Goal: Task Accomplishment & Management: Complete application form

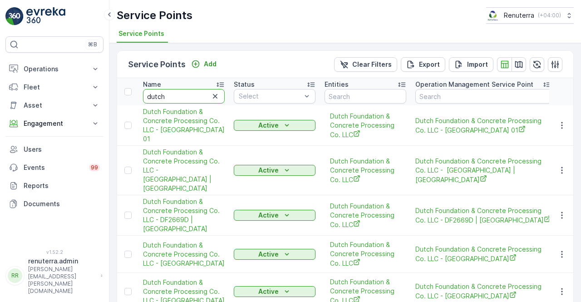
click at [179, 90] on input "dutch" at bounding box center [184, 96] width 82 height 15
type input "d"
type input "emrill"
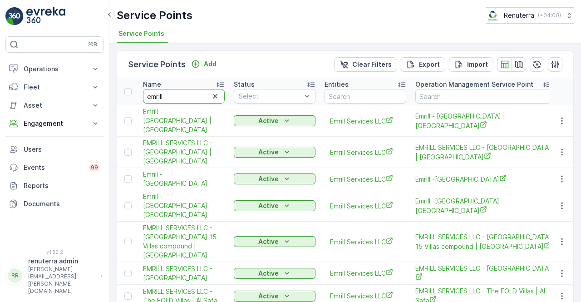
click at [173, 98] on input "emrill" at bounding box center [184, 96] width 82 height 15
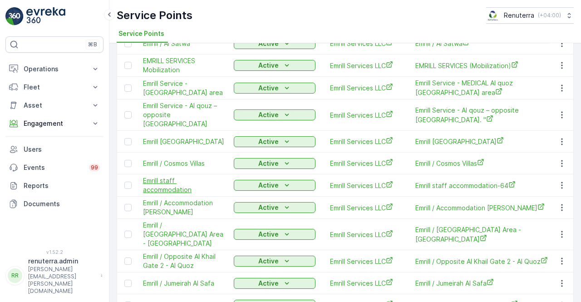
scroll to position [363, 0]
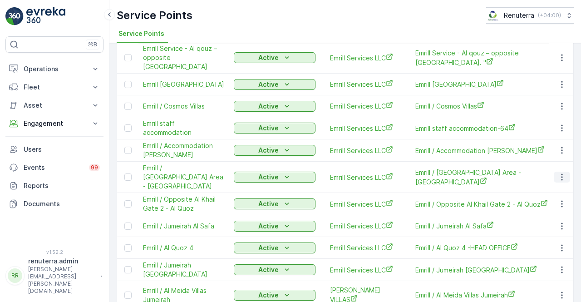
click at [563, 173] on icon "button" at bounding box center [562, 177] width 9 height 9
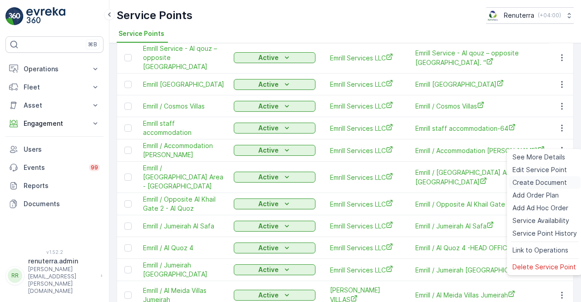
click at [535, 179] on span "Create Document" at bounding box center [540, 182] width 54 height 9
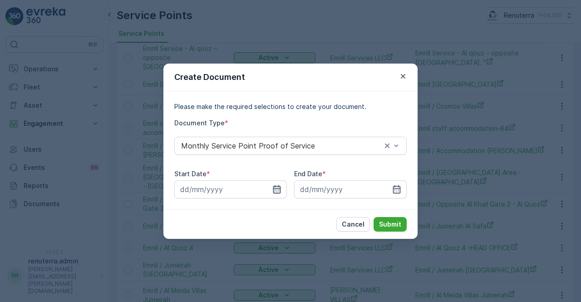
click at [275, 188] on icon "button" at bounding box center [276, 189] width 9 height 9
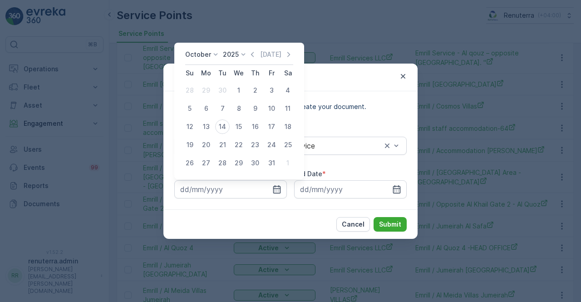
drag, startPoint x: 255, startPoint y: 56, endPoint x: 251, endPoint y: 71, distance: 16.1
click at [255, 56] on icon "button" at bounding box center [252, 54] width 9 height 9
click at [212, 89] on div "1" at bounding box center [206, 90] width 15 height 15
type input "01.09.2025"
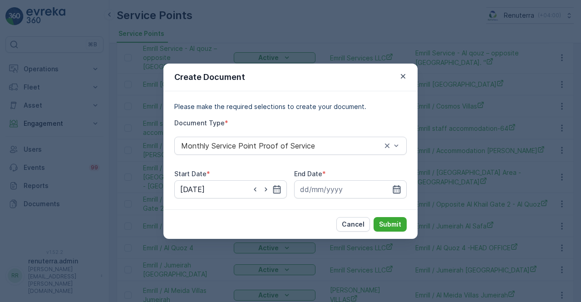
click at [394, 187] on icon "button" at bounding box center [396, 189] width 9 height 9
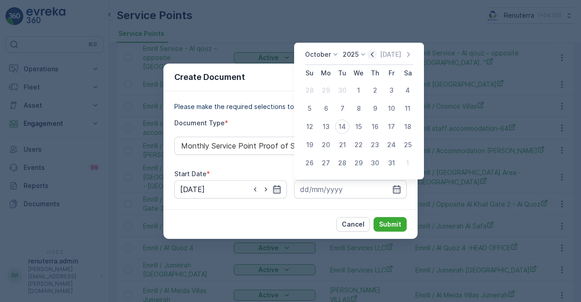
click at [373, 58] on icon "button" at bounding box center [372, 54] width 9 height 9
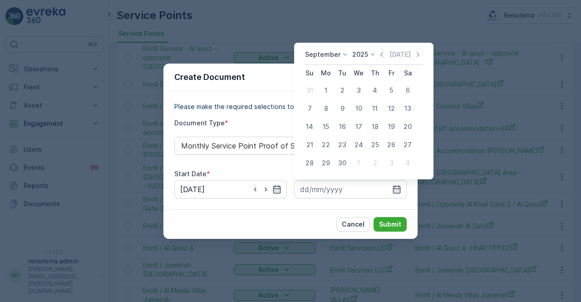
click at [340, 160] on div "30" at bounding box center [342, 163] width 15 height 15
type input "30.09.2025"
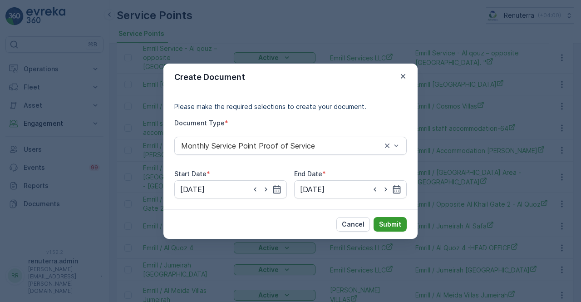
click at [382, 222] on p "Submit" at bounding box center [390, 224] width 22 height 9
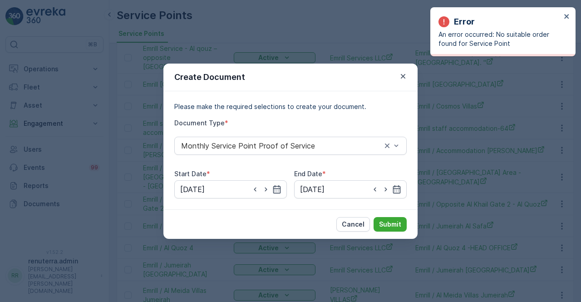
click at [570, 15] on div "Error An error occurred: No suitable order found for Service Point" at bounding box center [502, 31] width 145 height 49
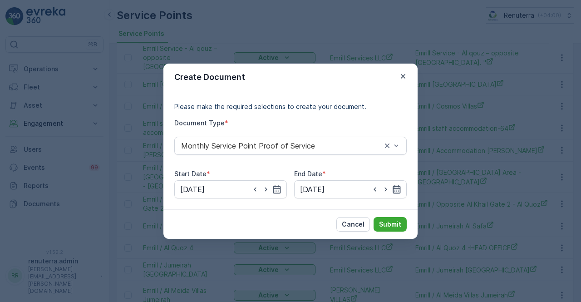
click at [397, 193] on icon "button" at bounding box center [397, 189] width 8 height 8
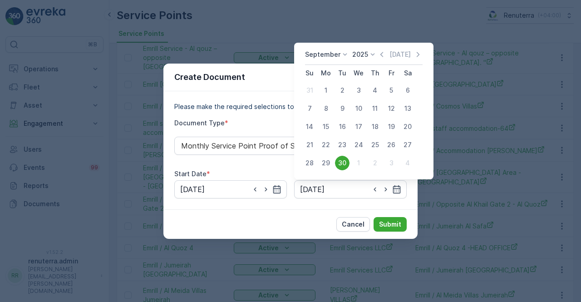
click at [340, 158] on div "30" at bounding box center [342, 163] width 15 height 15
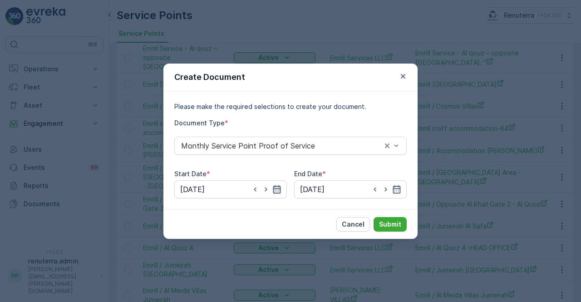
click at [276, 193] on icon "button" at bounding box center [277, 189] width 8 height 8
click at [386, 224] on p "Submit" at bounding box center [390, 224] width 22 height 9
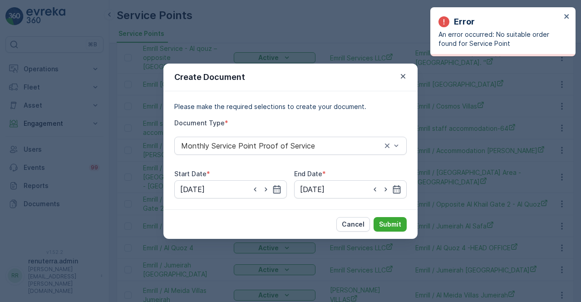
click at [568, 29] on div "Error An error occurred: No suitable order found for Service Point" at bounding box center [502, 31] width 145 height 49
click at [566, 18] on icon "close" at bounding box center [567, 16] width 6 height 7
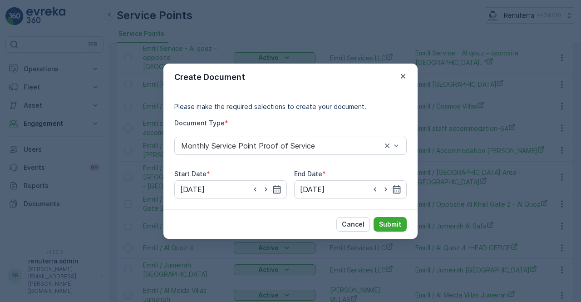
click at [404, 77] on icon "button" at bounding box center [403, 76] width 9 height 9
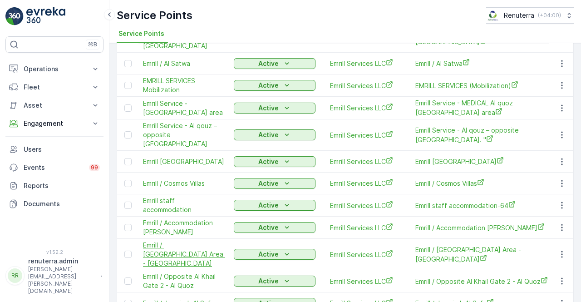
scroll to position [272, 0]
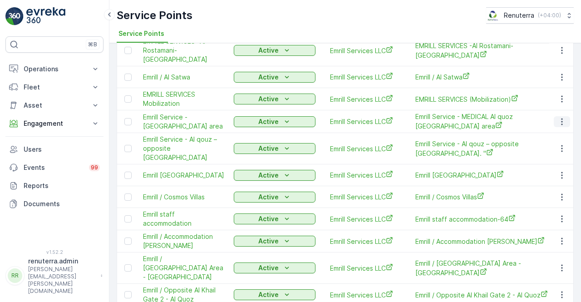
click at [564, 117] on icon "button" at bounding box center [562, 121] width 9 height 9
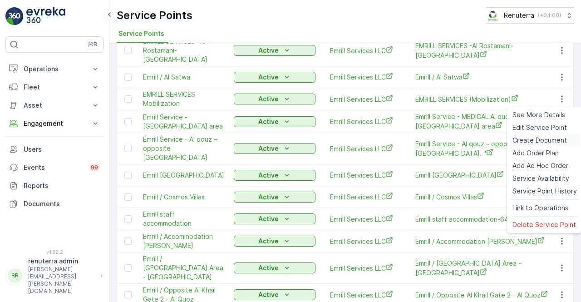
click at [538, 139] on span "Create Document" at bounding box center [540, 140] width 54 height 9
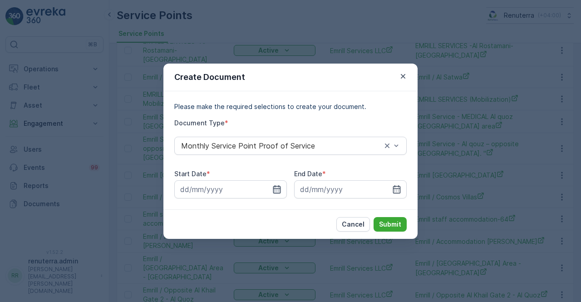
click at [277, 188] on icon "button" at bounding box center [277, 189] width 8 height 8
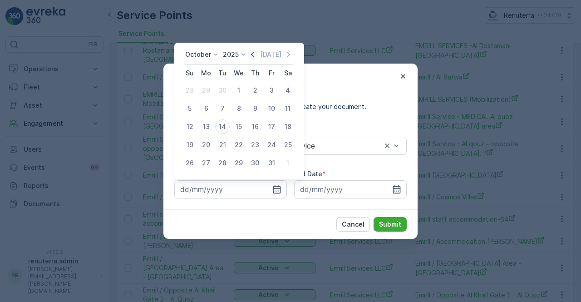
click at [254, 59] on icon "button" at bounding box center [252, 54] width 9 height 9
click at [207, 87] on div "1" at bounding box center [206, 90] width 15 height 15
type input "01.09.2025"
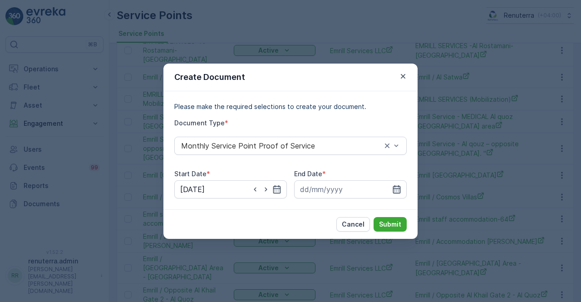
click at [400, 189] on icon "button" at bounding box center [396, 189] width 9 height 9
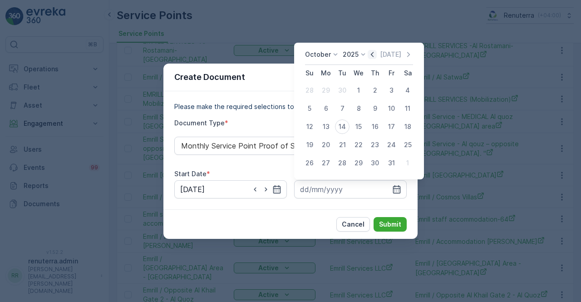
click at [373, 55] on icon "button" at bounding box center [372, 54] width 9 height 9
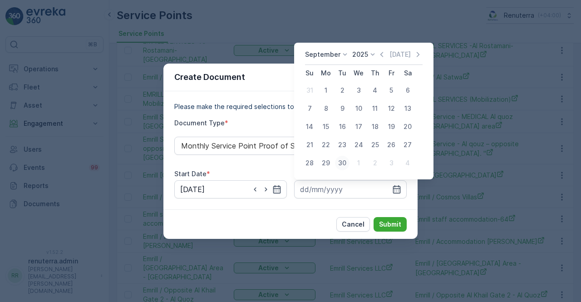
click at [345, 162] on div "30" at bounding box center [342, 163] width 15 height 15
type input "30.09.2025"
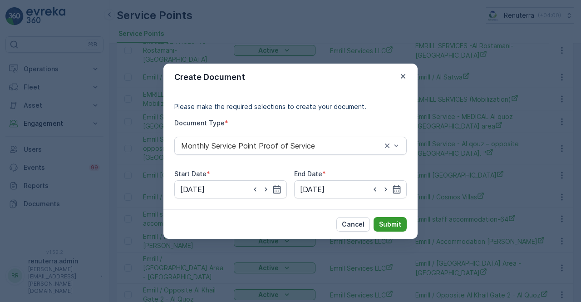
click at [392, 228] on button "Submit" at bounding box center [390, 224] width 33 height 15
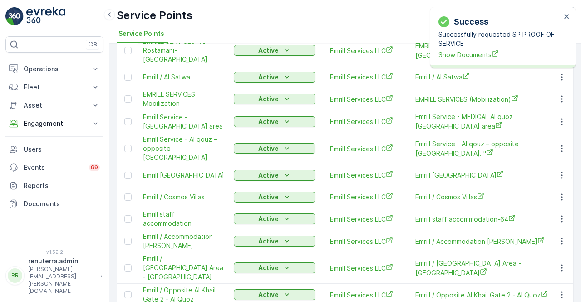
click at [450, 56] on span "Show Documents" at bounding box center [500, 55] width 123 height 10
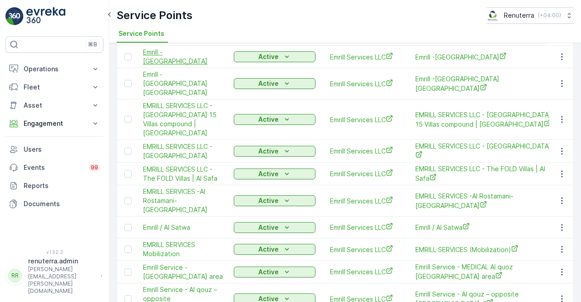
scroll to position [136, 0]
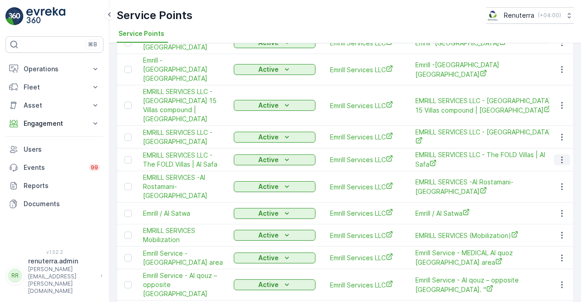
click at [554, 154] on button "button" at bounding box center [562, 159] width 16 height 11
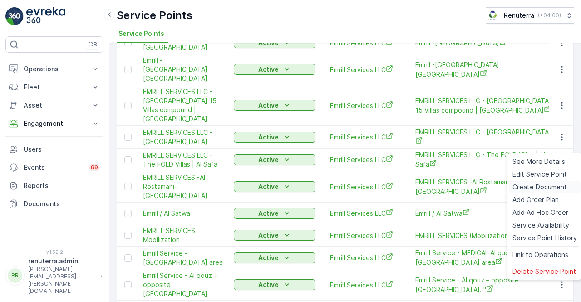
click at [528, 188] on span "Create Document" at bounding box center [540, 187] width 54 height 9
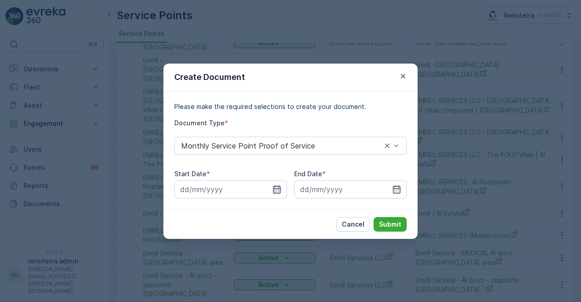
click at [279, 185] on icon "button" at bounding box center [276, 189] width 9 height 9
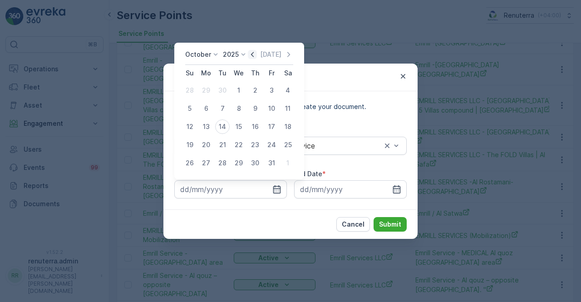
click at [254, 54] on icon "button" at bounding box center [252, 54] width 9 height 9
click at [202, 89] on div "1" at bounding box center [206, 90] width 15 height 15
type input "01.09.2025"
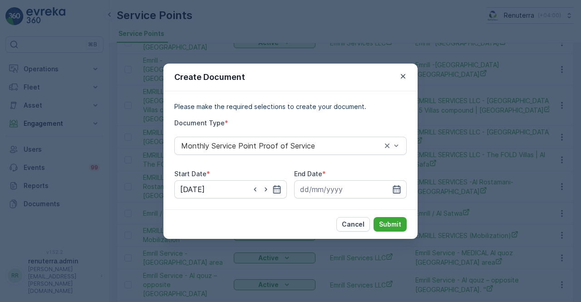
click at [397, 190] on icon "button" at bounding box center [396, 189] width 9 height 9
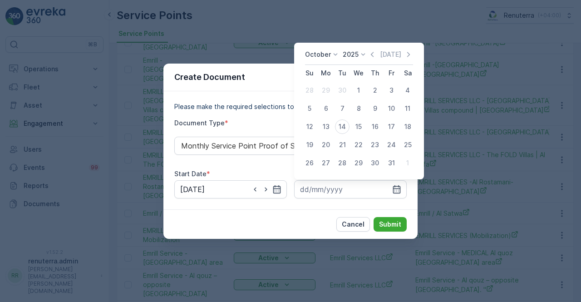
click at [376, 55] on icon "button" at bounding box center [372, 54] width 9 height 9
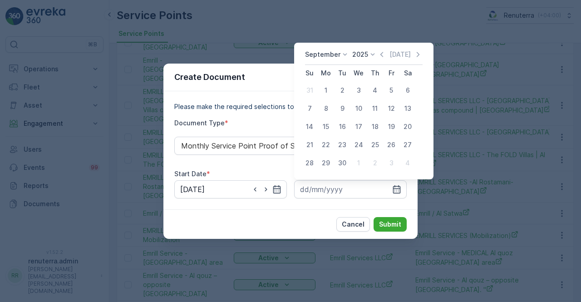
drag, startPoint x: 340, startPoint y: 164, endPoint x: 347, endPoint y: 169, distance: 8.4
click at [340, 164] on div "30" at bounding box center [342, 163] width 15 height 15
type input "30.09.2025"
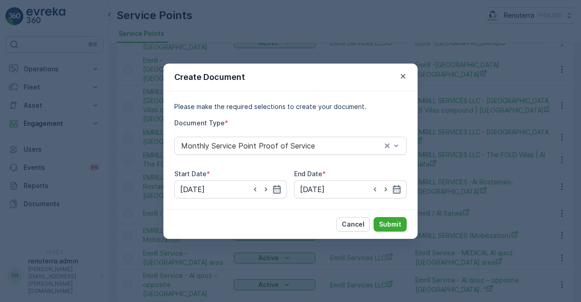
click at [390, 232] on div "Cancel Submit" at bounding box center [290, 224] width 254 height 30
click at [390, 227] on p "Submit" at bounding box center [390, 224] width 22 height 9
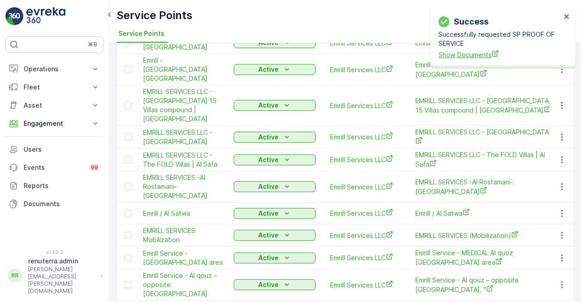
click at [472, 53] on span "Show Documents" at bounding box center [500, 55] width 123 height 10
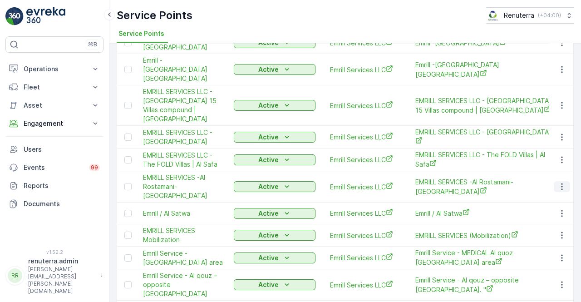
click at [560, 182] on icon "button" at bounding box center [562, 186] width 9 height 9
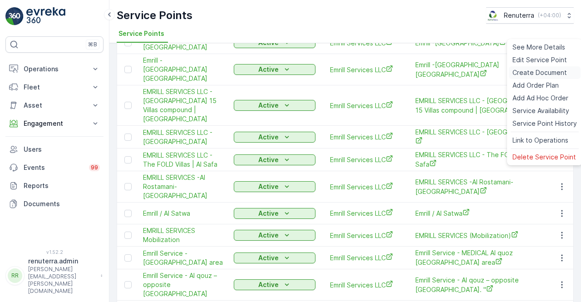
click at [526, 72] on span "Create Document" at bounding box center [540, 72] width 54 height 9
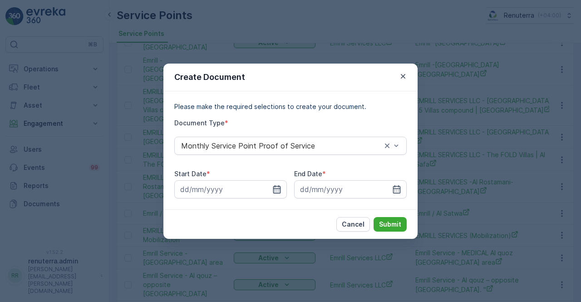
click at [275, 187] on icon "button" at bounding box center [276, 189] width 9 height 9
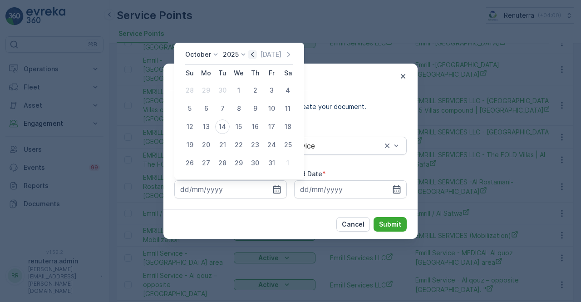
click at [254, 56] on icon "button" at bounding box center [252, 54] width 3 height 5
click at [207, 89] on div "1" at bounding box center [206, 90] width 15 height 15
type input "01.09.2025"
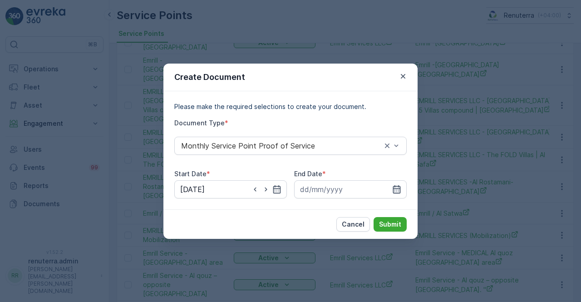
click at [397, 189] on icon "button" at bounding box center [396, 189] width 9 height 9
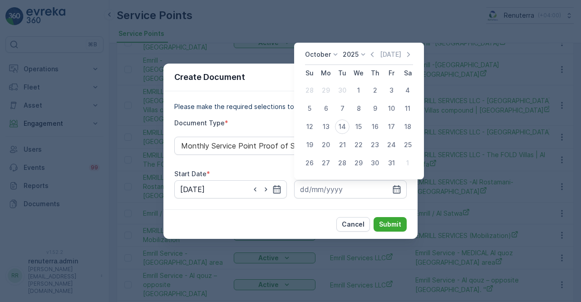
click at [373, 51] on icon "button" at bounding box center [372, 54] width 9 height 9
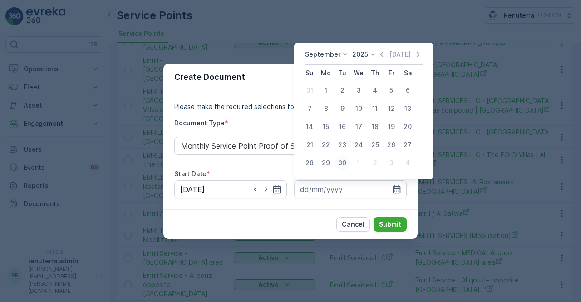
click at [342, 161] on div "30" at bounding box center [342, 163] width 15 height 15
type input "30.09.2025"
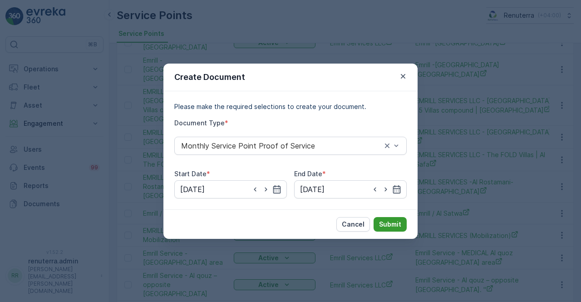
click at [396, 221] on p "Submit" at bounding box center [390, 224] width 22 height 9
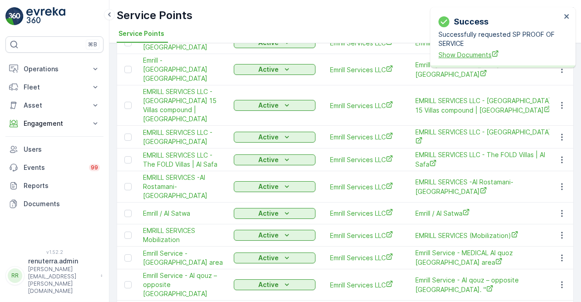
click at [479, 56] on span "Show Documents" at bounding box center [500, 55] width 123 height 10
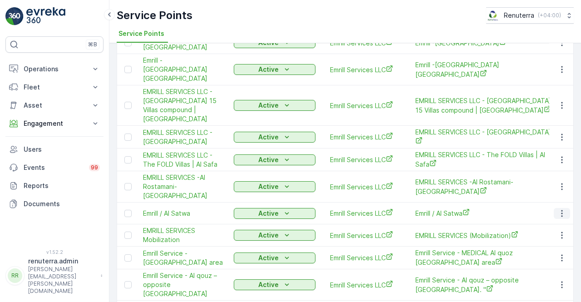
click at [560, 209] on icon "button" at bounding box center [562, 213] width 9 height 9
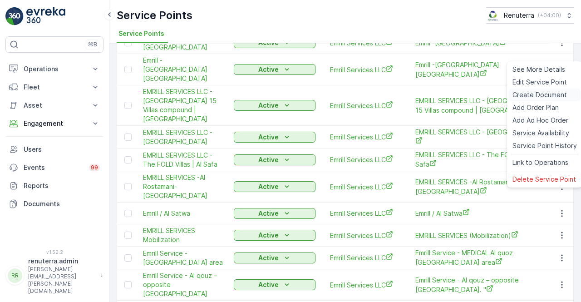
click at [527, 96] on span "Create Document" at bounding box center [540, 94] width 54 height 9
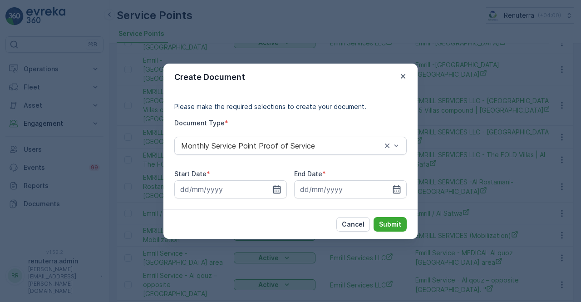
click at [279, 187] on icon "button" at bounding box center [277, 189] width 8 height 8
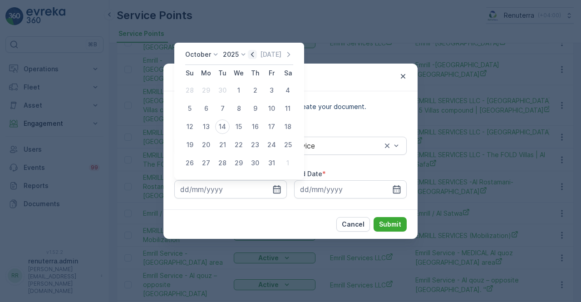
click at [256, 53] on icon "button" at bounding box center [252, 54] width 9 height 9
click at [204, 90] on div "1" at bounding box center [206, 90] width 15 height 15
type input "01.09.2025"
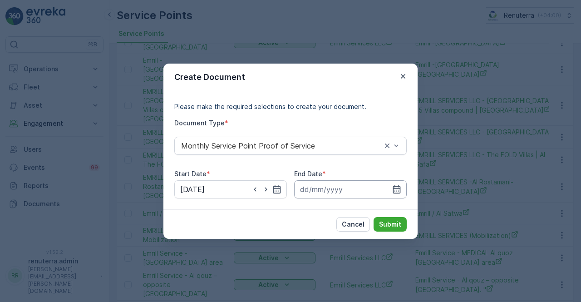
click at [392, 187] on input at bounding box center [350, 189] width 113 height 18
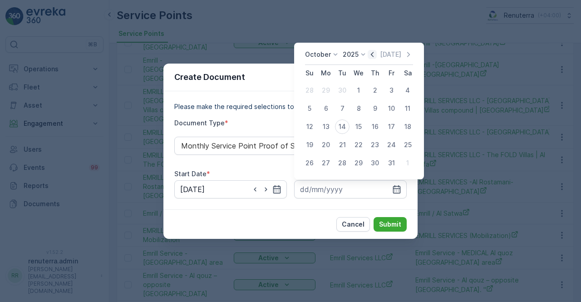
click at [373, 54] on icon "button" at bounding box center [372, 54] width 9 height 9
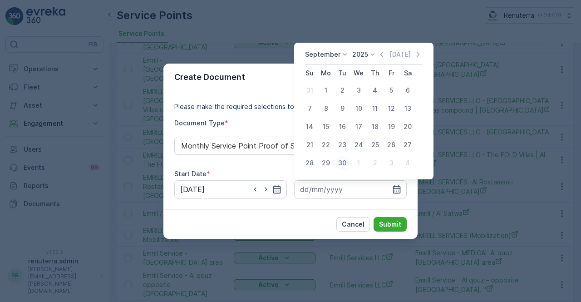
click at [341, 165] on div "30" at bounding box center [342, 163] width 15 height 15
type input "30.09.2025"
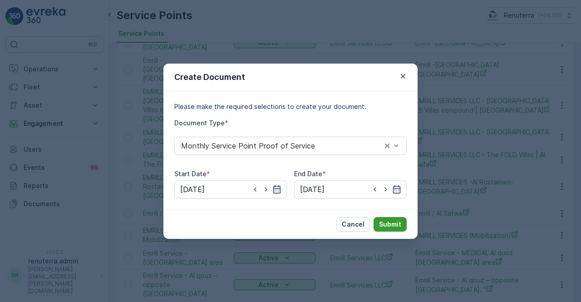
click at [382, 222] on p "Submit" at bounding box center [390, 224] width 22 height 9
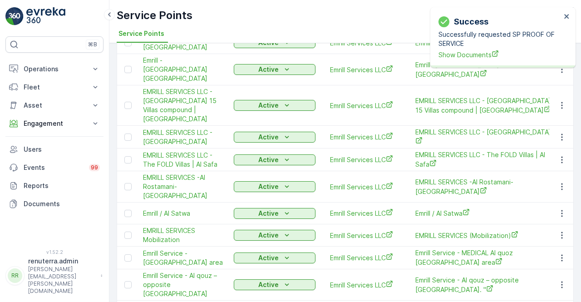
click at [482, 49] on div "Successfully requested SP PROOF OF SERVICE Show Documents" at bounding box center [500, 45] width 123 height 30
click at [485, 59] on span "Show Documents" at bounding box center [500, 55] width 123 height 10
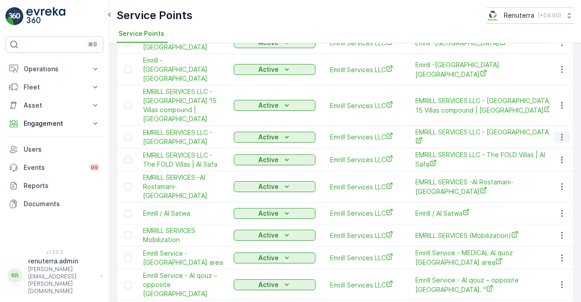
click at [555, 132] on button "button" at bounding box center [562, 137] width 16 height 11
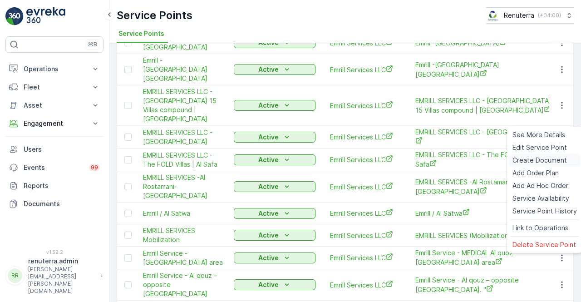
click at [531, 162] on span "Create Document" at bounding box center [540, 160] width 54 height 9
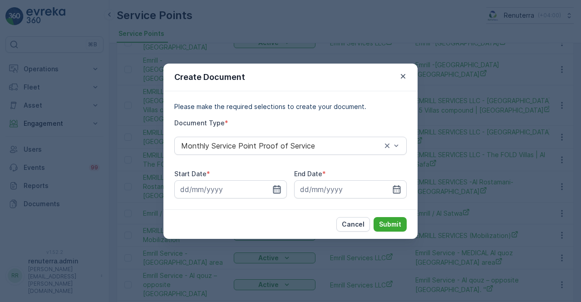
click at [276, 188] on icon "button" at bounding box center [277, 189] width 8 height 8
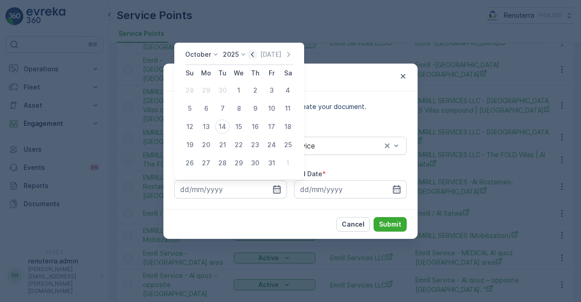
click at [253, 57] on icon "button" at bounding box center [252, 54] width 9 height 9
click at [205, 90] on div "1" at bounding box center [206, 90] width 15 height 15
type input "01.09.2025"
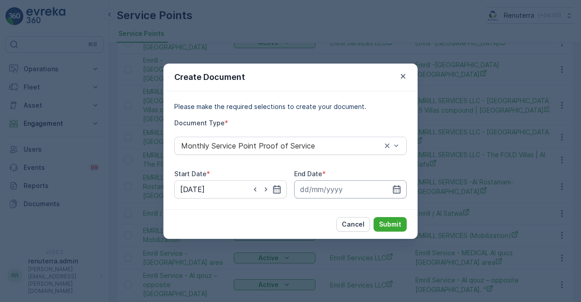
click at [388, 186] on input at bounding box center [350, 189] width 113 height 18
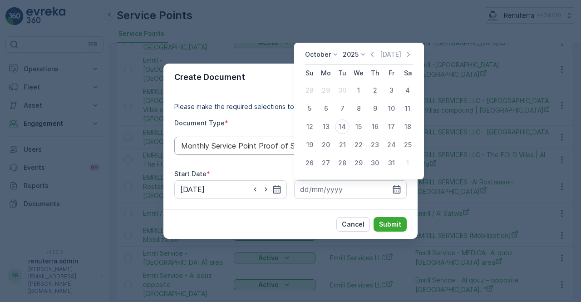
drag, startPoint x: 393, startPoint y: 188, endPoint x: 383, endPoint y: 153, distance: 35.9
click at [393, 186] on icon "button" at bounding box center [396, 189] width 9 height 9
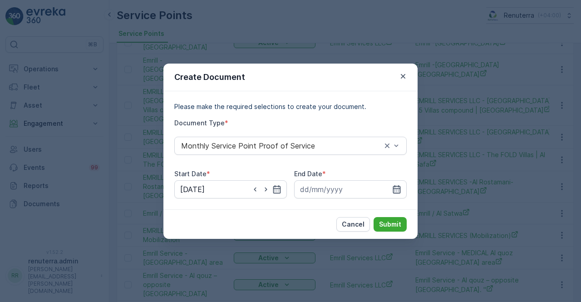
click at [398, 184] on input at bounding box center [350, 189] width 113 height 18
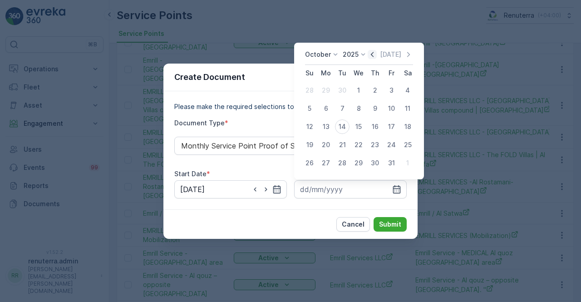
click at [371, 54] on icon "button" at bounding box center [372, 54] width 9 height 9
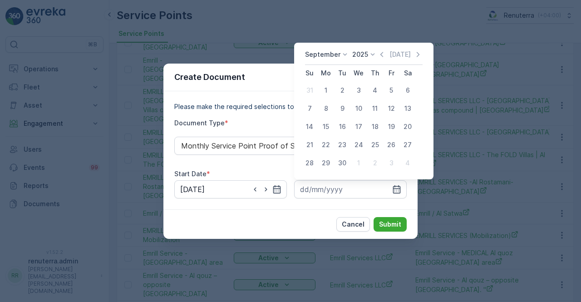
drag, startPoint x: 340, startPoint y: 164, endPoint x: 364, endPoint y: 200, distance: 43.2
click at [339, 165] on div "30" at bounding box center [342, 163] width 15 height 15
type input "30.09.2025"
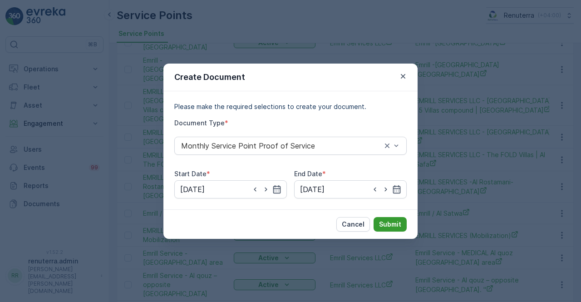
click at [389, 223] on p "Submit" at bounding box center [390, 224] width 22 height 9
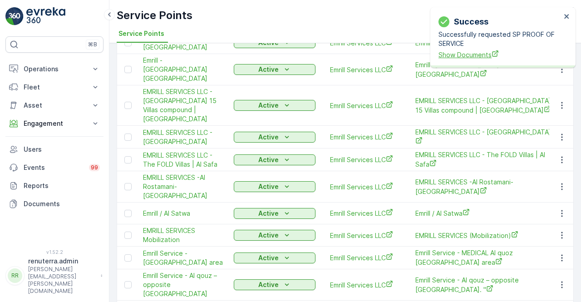
click at [481, 54] on span "Show Documents" at bounding box center [500, 55] width 123 height 10
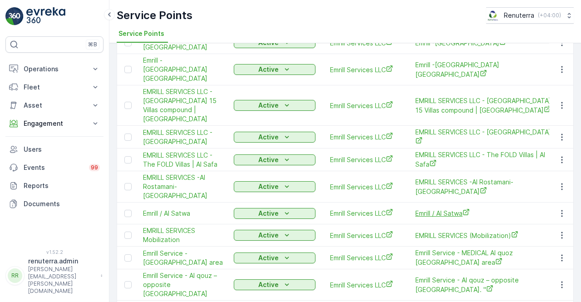
scroll to position [182, 0]
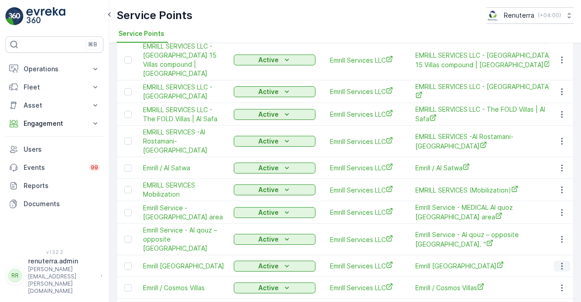
click at [558, 262] on icon "button" at bounding box center [562, 266] width 9 height 9
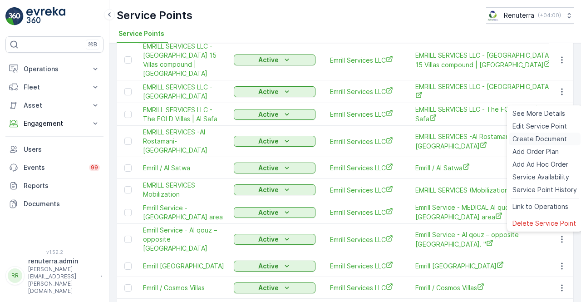
click at [536, 135] on span "Create Document" at bounding box center [540, 138] width 54 height 9
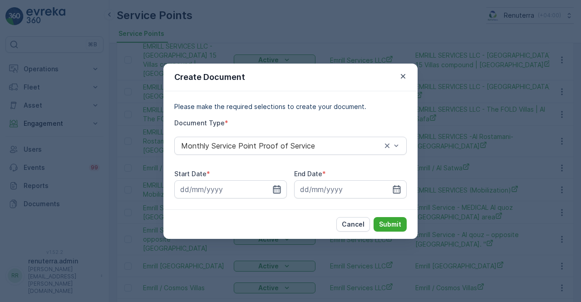
click at [279, 191] on icon "button" at bounding box center [276, 189] width 9 height 9
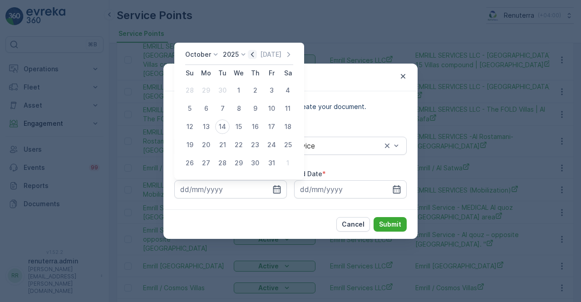
click at [254, 53] on icon "button" at bounding box center [252, 54] width 3 height 5
click at [204, 88] on div "1" at bounding box center [206, 90] width 15 height 15
type input "01.09.2025"
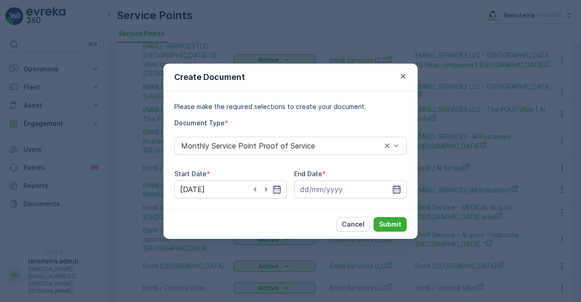
drag, startPoint x: 403, startPoint y: 189, endPoint x: 399, endPoint y: 184, distance: 6.7
click at [403, 189] on input at bounding box center [350, 189] width 113 height 18
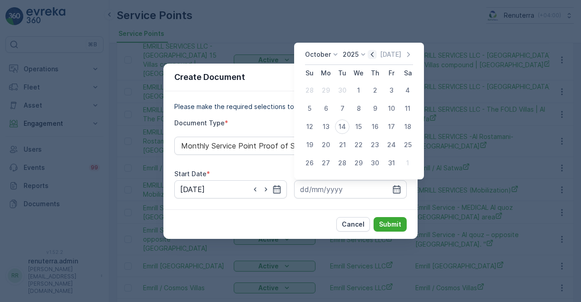
click at [374, 53] on icon "button" at bounding box center [372, 54] width 9 height 9
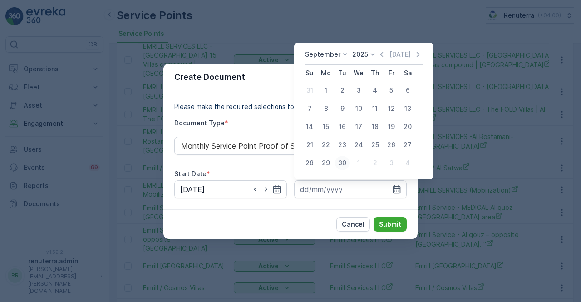
click at [345, 162] on div "30" at bounding box center [342, 163] width 15 height 15
type input "30.09.2025"
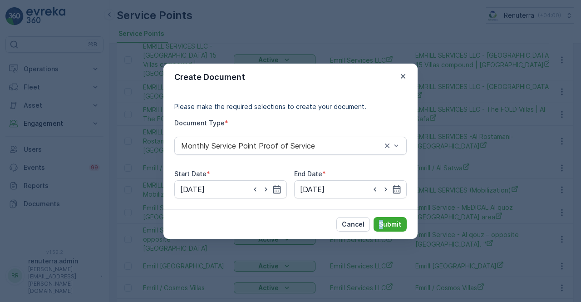
click at [381, 232] on div "Cancel Submit" at bounding box center [290, 224] width 254 height 30
click at [383, 226] on p "Submit" at bounding box center [390, 224] width 22 height 9
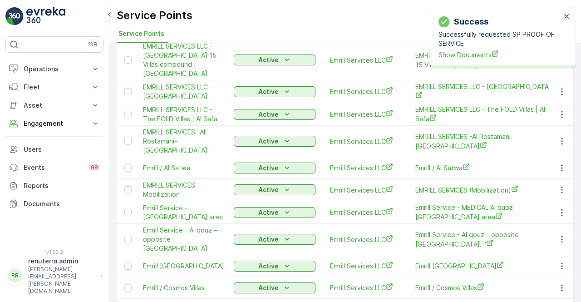
click at [470, 55] on span "Show Documents" at bounding box center [500, 55] width 123 height 10
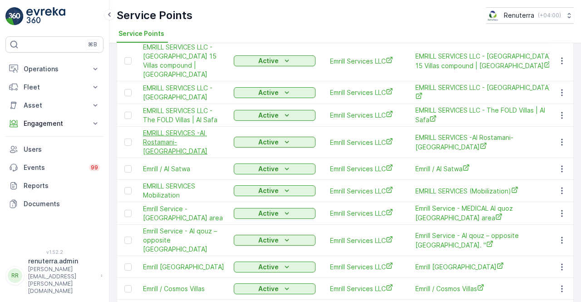
scroll to position [317, 0]
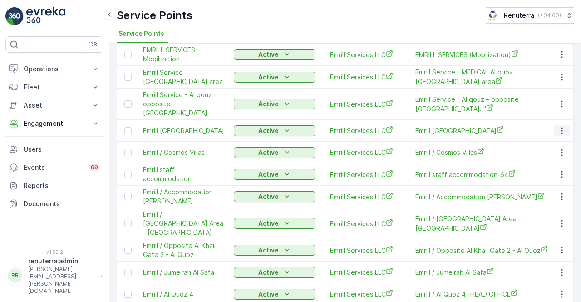
click at [558, 126] on icon "button" at bounding box center [562, 130] width 9 height 9
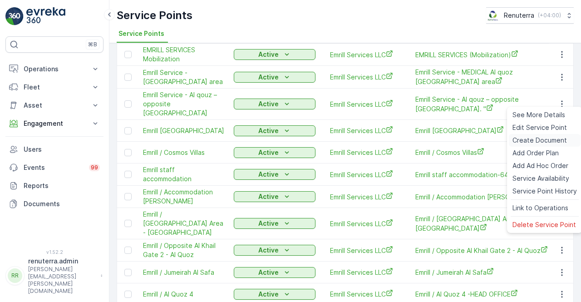
click at [543, 137] on span "Create Document" at bounding box center [540, 140] width 54 height 9
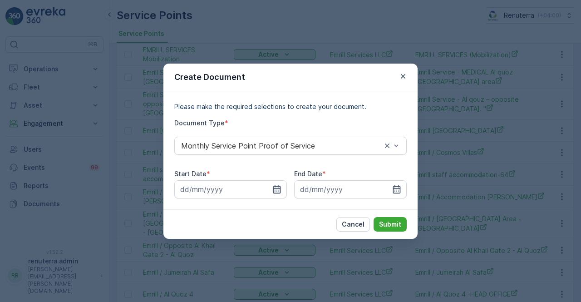
click at [277, 189] on icon "button" at bounding box center [276, 189] width 9 height 9
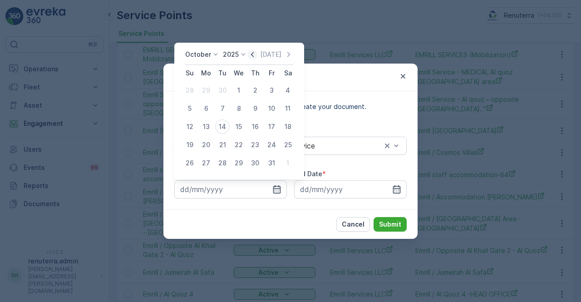
click at [257, 52] on icon "button" at bounding box center [252, 54] width 9 height 9
click at [209, 90] on div "1" at bounding box center [206, 90] width 15 height 15
type input "01.09.2025"
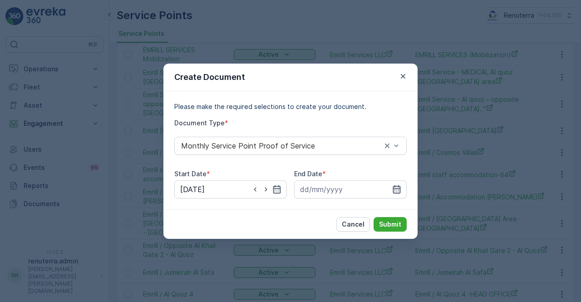
click at [400, 187] on icon "button" at bounding box center [396, 189] width 9 height 9
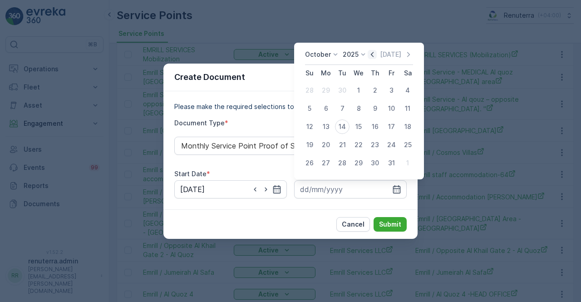
click at [374, 59] on icon "button" at bounding box center [372, 54] width 9 height 9
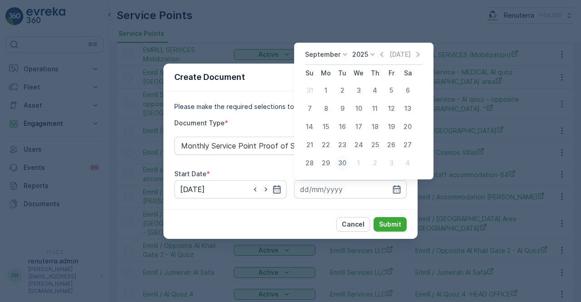
click at [340, 163] on div "30" at bounding box center [342, 163] width 15 height 15
type input "30.09.2025"
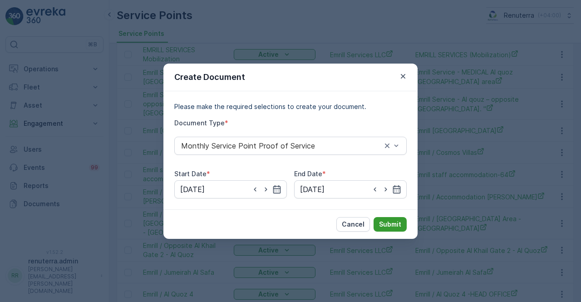
click at [389, 223] on p "Submit" at bounding box center [390, 224] width 22 height 9
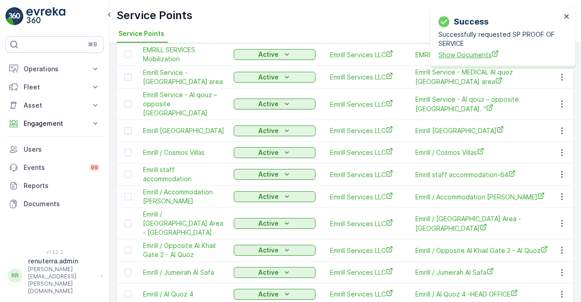
click at [454, 55] on span "Show Documents" at bounding box center [500, 55] width 123 height 10
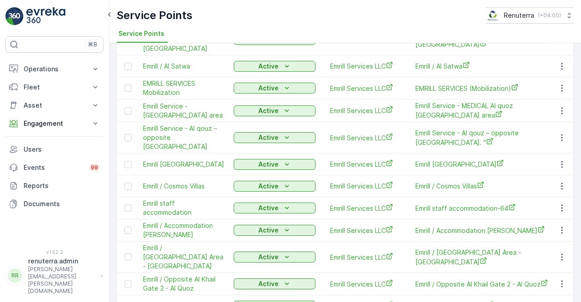
scroll to position [272, 0]
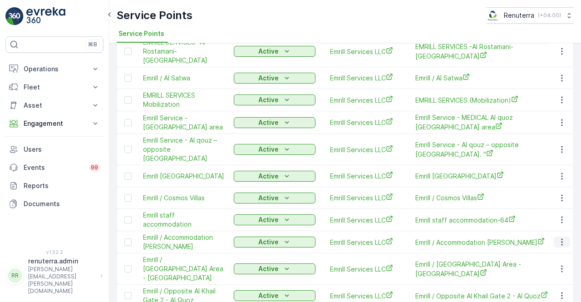
click at [558, 237] on icon "button" at bounding box center [562, 241] width 9 height 9
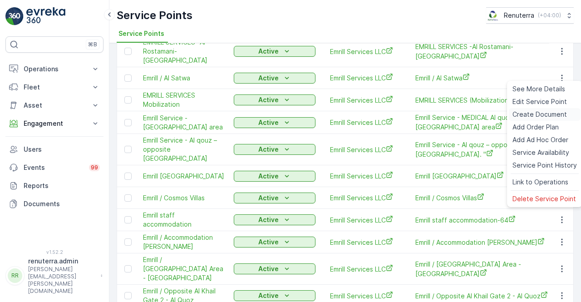
click at [531, 111] on span "Create Document" at bounding box center [540, 114] width 54 height 9
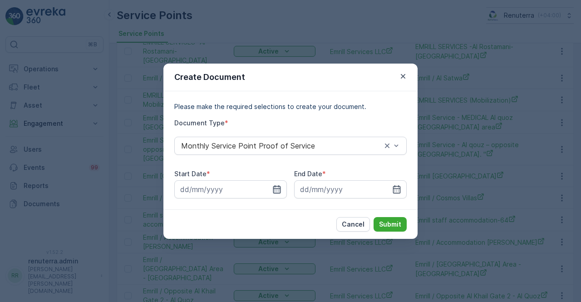
click at [275, 189] on icon "button" at bounding box center [276, 189] width 9 height 9
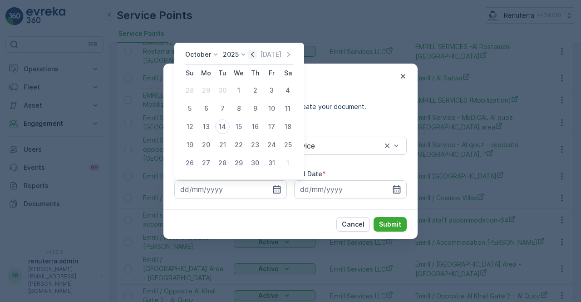
click at [256, 50] on icon "button" at bounding box center [252, 54] width 9 height 9
click at [205, 90] on div "1" at bounding box center [206, 90] width 15 height 15
type input "01.09.2025"
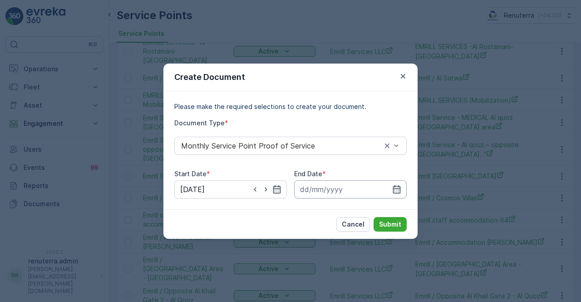
drag, startPoint x: 397, startPoint y: 188, endPoint x: 396, endPoint y: 184, distance: 4.6
click at [397, 188] on icon "button" at bounding box center [396, 189] width 9 height 9
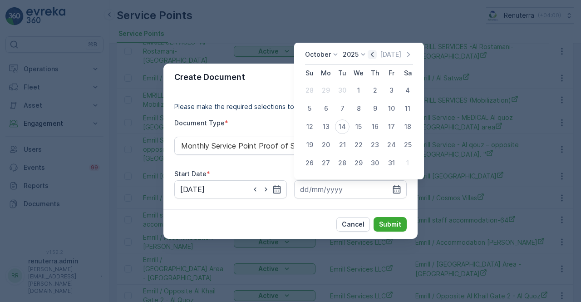
click at [375, 54] on icon "button" at bounding box center [372, 54] width 9 height 9
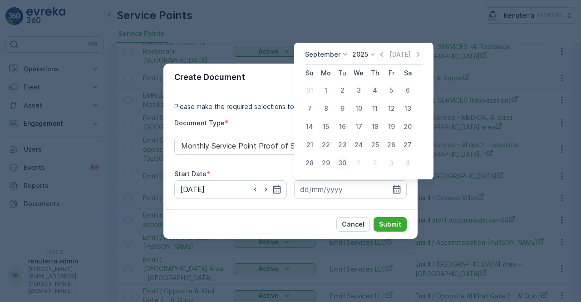
click at [342, 165] on div "30" at bounding box center [342, 163] width 15 height 15
type input "30.09.2025"
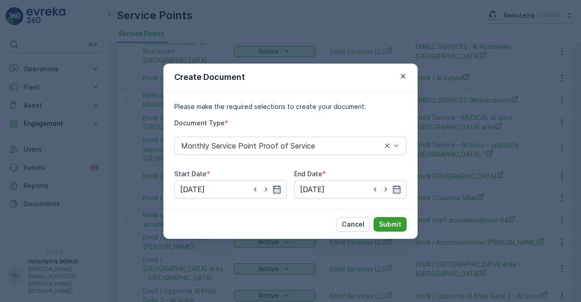
click at [399, 219] on button "Submit" at bounding box center [390, 224] width 33 height 15
drag, startPoint x: 394, startPoint y: 220, endPoint x: 420, endPoint y: 246, distance: 36.6
click at [420, 247] on div "Create Document Please make the required selections to create your document. Do…" at bounding box center [290, 151] width 581 height 302
click at [277, 186] on icon "button" at bounding box center [276, 189] width 9 height 9
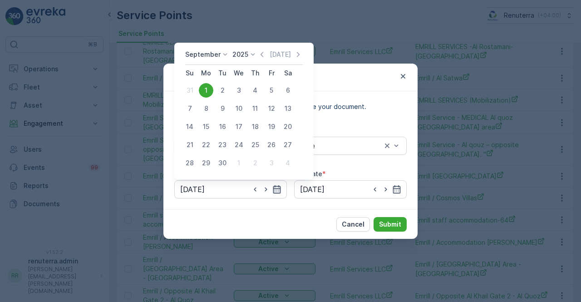
click at [277, 185] on icon "button" at bounding box center [276, 189] width 9 height 9
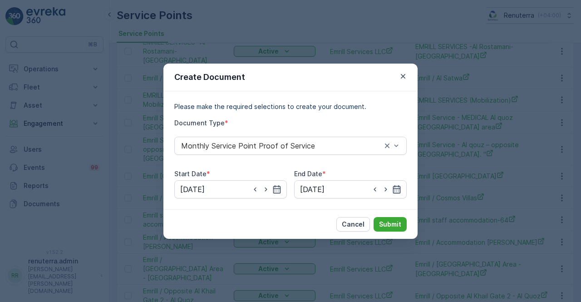
click at [399, 185] on icon "button" at bounding box center [396, 189] width 9 height 9
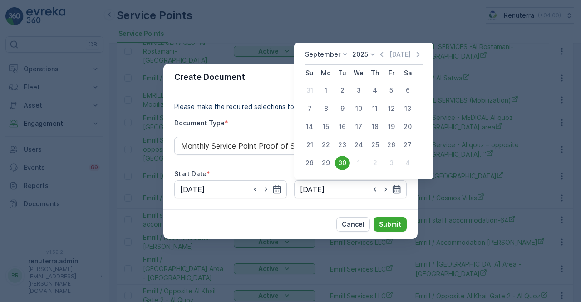
click at [396, 186] on icon "button" at bounding box center [397, 189] width 8 height 8
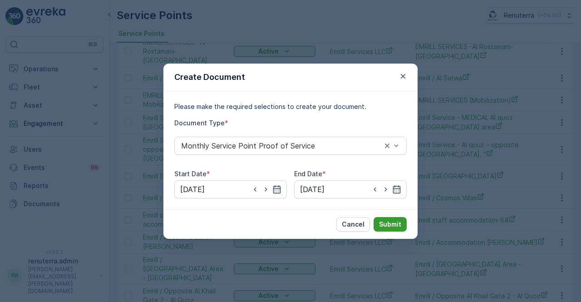
click at [382, 224] on p "Submit" at bounding box center [390, 224] width 22 height 9
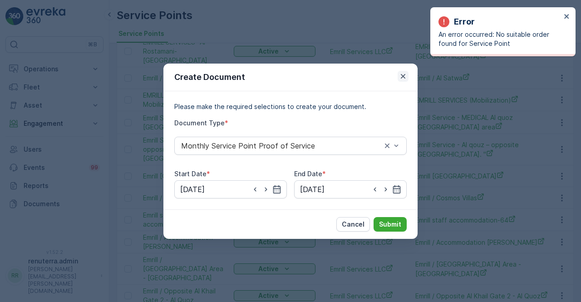
click at [405, 78] on icon "button" at bounding box center [403, 76] width 5 height 5
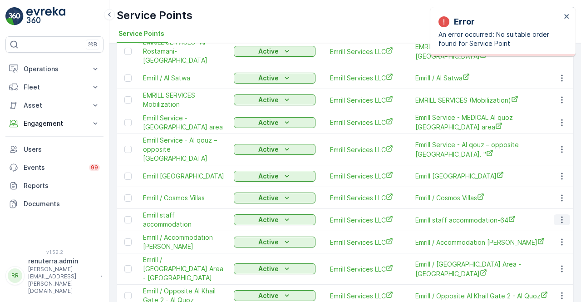
click at [558, 215] on icon "button" at bounding box center [562, 219] width 9 height 9
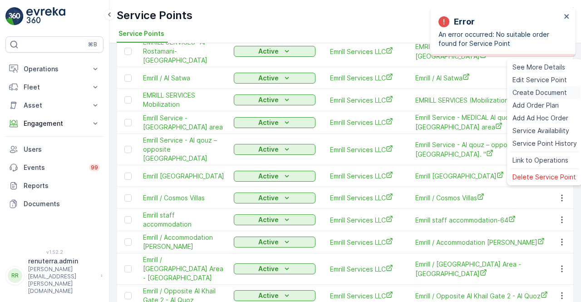
click at [525, 93] on span "Create Document" at bounding box center [540, 92] width 54 height 9
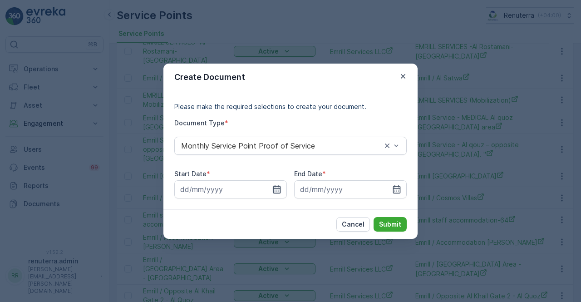
click at [276, 193] on icon "button" at bounding box center [277, 189] width 8 height 8
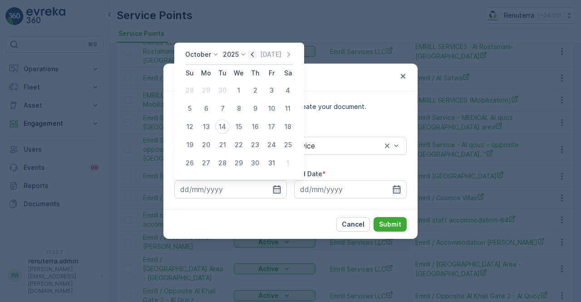
click at [255, 56] on icon "button" at bounding box center [252, 54] width 9 height 9
click at [207, 93] on div "1" at bounding box center [206, 90] width 15 height 15
type input "01.09.2025"
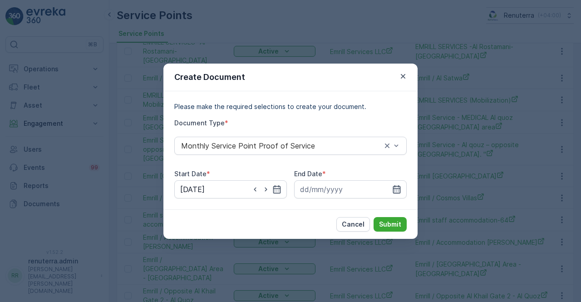
click at [394, 188] on icon "button" at bounding box center [396, 189] width 9 height 9
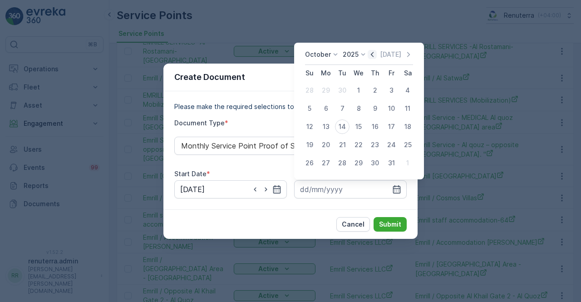
click at [377, 54] on icon "button" at bounding box center [372, 54] width 9 height 9
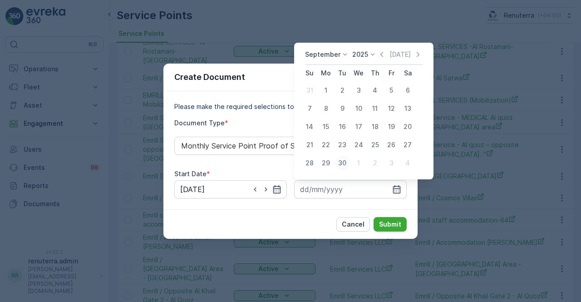
click at [345, 163] on div "30" at bounding box center [342, 163] width 15 height 15
type input "30.09.2025"
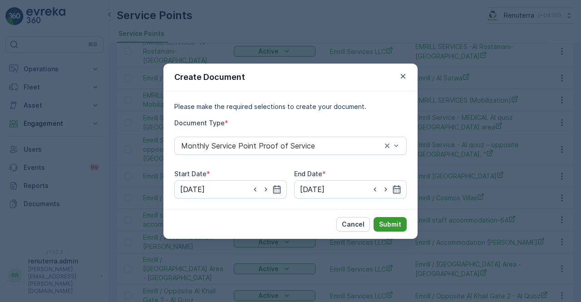
click at [395, 219] on button "Submit" at bounding box center [390, 224] width 33 height 15
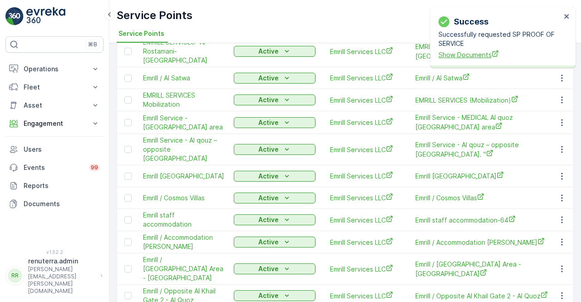
click at [461, 56] on span "Show Documents" at bounding box center [500, 55] width 123 height 10
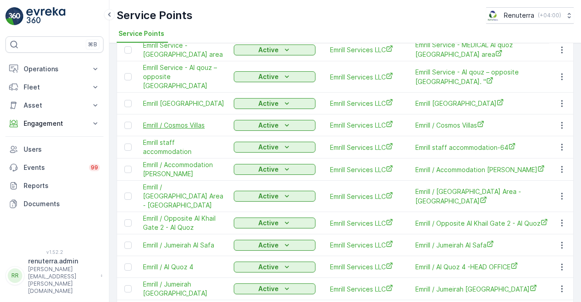
scroll to position [408, 0]
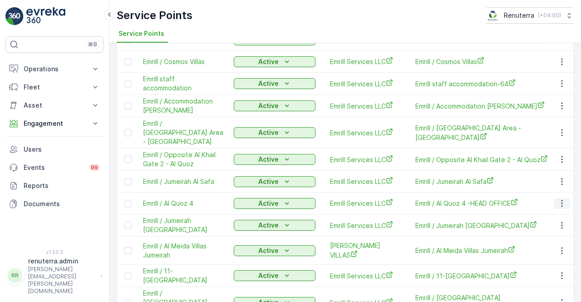
click at [561, 199] on icon "button" at bounding box center [562, 203] width 9 height 9
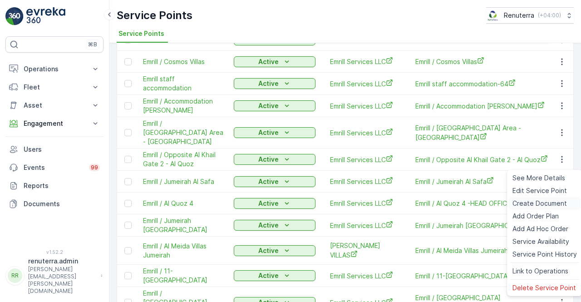
click at [535, 201] on span "Create Document" at bounding box center [540, 203] width 54 height 9
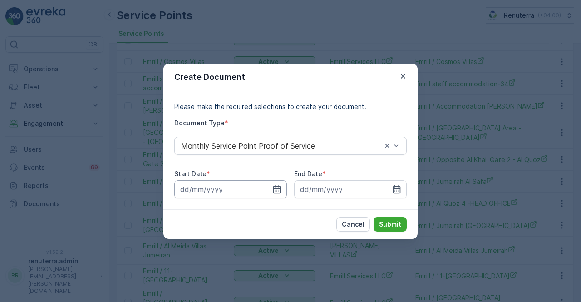
click at [282, 188] on input at bounding box center [230, 189] width 113 height 18
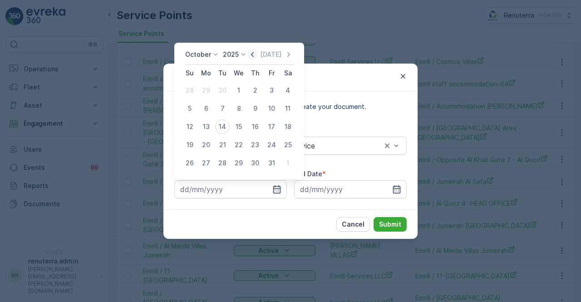
click at [254, 54] on icon "button" at bounding box center [252, 54] width 3 height 5
click at [207, 89] on div "1" at bounding box center [206, 90] width 15 height 15
type input "01.09.2025"
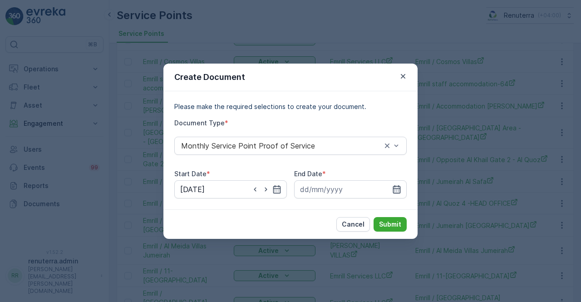
click at [400, 190] on icon "button" at bounding box center [397, 189] width 8 height 8
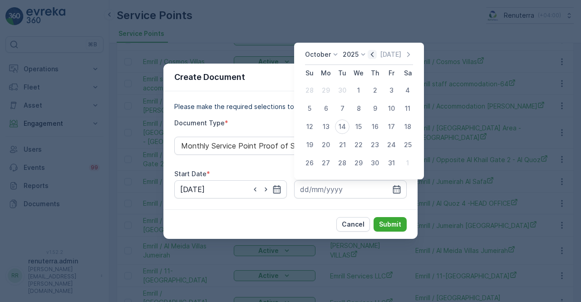
click at [375, 55] on icon "button" at bounding box center [372, 54] width 9 height 9
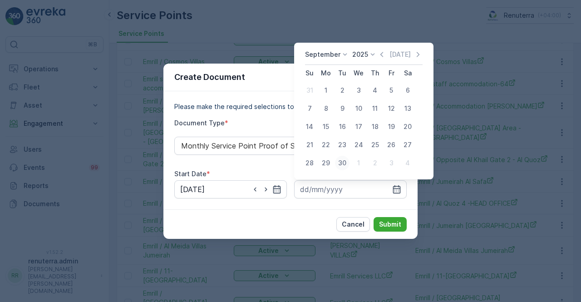
click at [341, 163] on div "30" at bounding box center [342, 163] width 15 height 15
type input "30.09.2025"
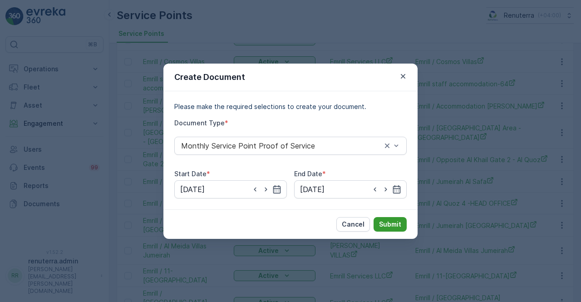
click at [389, 221] on p "Submit" at bounding box center [390, 224] width 22 height 9
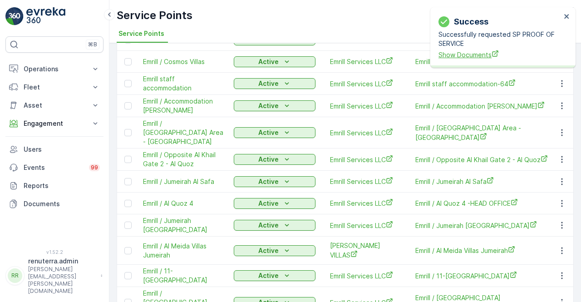
click at [482, 52] on span "Show Documents" at bounding box center [500, 55] width 123 height 10
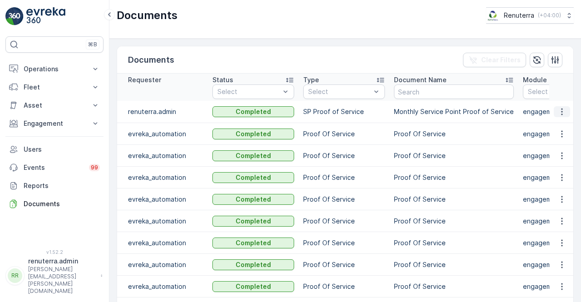
click at [558, 113] on icon "button" at bounding box center [562, 111] width 9 height 9
click at [561, 122] on span "See Details" at bounding box center [559, 124] width 35 height 9
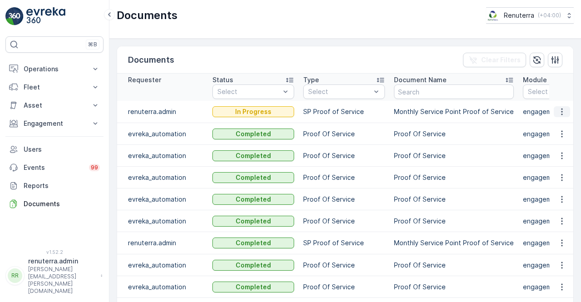
click at [560, 110] on icon "button" at bounding box center [562, 111] width 9 height 9
click at [558, 123] on ul "See Details" at bounding box center [560, 124] width 46 height 16
drag, startPoint x: 296, startPoint y: 147, endPoint x: 173, endPoint y: 104, distance: 130.5
click at [296, 147] on td "Completed" at bounding box center [253, 156] width 91 height 22
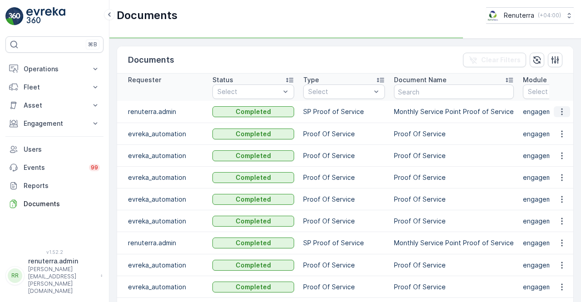
click at [561, 109] on icon "button" at bounding box center [561, 112] width 1 height 7
click at [559, 123] on span "See Details" at bounding box center [559, 124] width 35 height 9
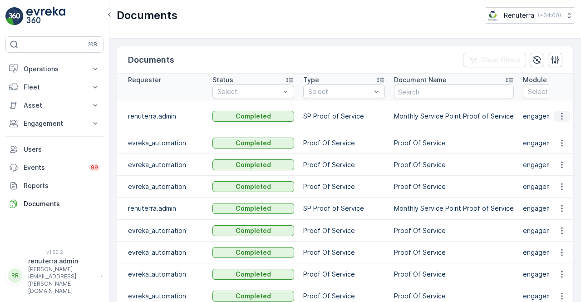
click at [558, 112] on icon "button" at bounding box center [562, 116] width 9 height 9
click at [558, 121] on div "See Details" at bounding box center [565, 125] width 35 height 9
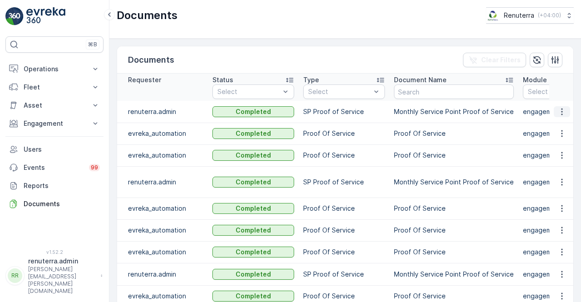
click at [562, 107] on icon "button" at bounding box center [562, 111] width 9 height 9
click at [538, 125] on div "See Details" at bounding box center [559, 124] width 42 height 13
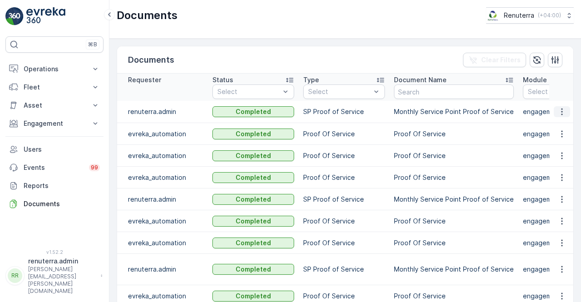
click at [556, 114] on button "button" at bounding box center [562, 111] width 16 height 11
click at [561, 125] on div "See Details" at bounding box center [565, 129] width 35 height 9
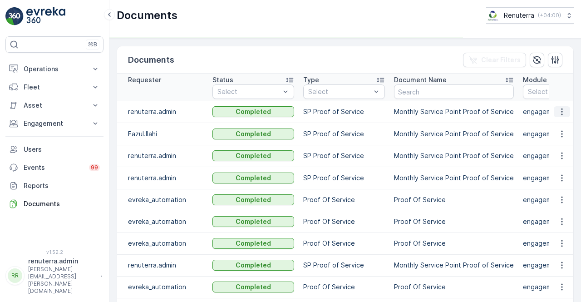
click at [559, 111] on icon "button" at bounding box center [562, 111] width 9 height 9
click at [552, 124] on td at bounding box center [561, 134] width 25 height 22
click at [562, 113] on icon "button" at bounding box center [562, 111] width 9 height 9
click at [558, 127] on span "See Details" at bounding box center [559, 124] width 35 height 9
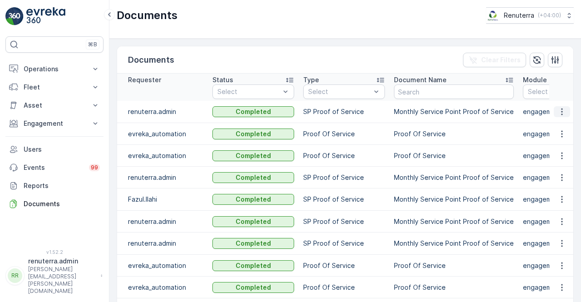
click at [563, 112] on icon "button" at bounding box center [562, 111] width 9 height 9
click at [558, 123] on span "See Details" at bounding box center [565, 125] width 35 height 9
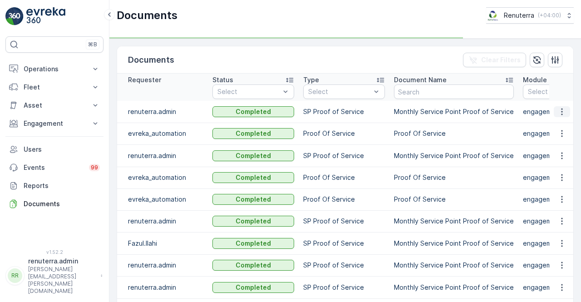
click at [558, 112] on icon "button" at bounding box center [562, 111] width 9 height 9
click at [556, 124] on td at bounding box center [561, 134] width 25 height 22
click at [558, 111] on icon "button" at bounding box center [562, 111] width 9 height 9
click at [556, 126] on span "See Details" at bounding box center [559, 124] width 35 height 9
